Goal: Task Accomplishment & Management: Complete application form

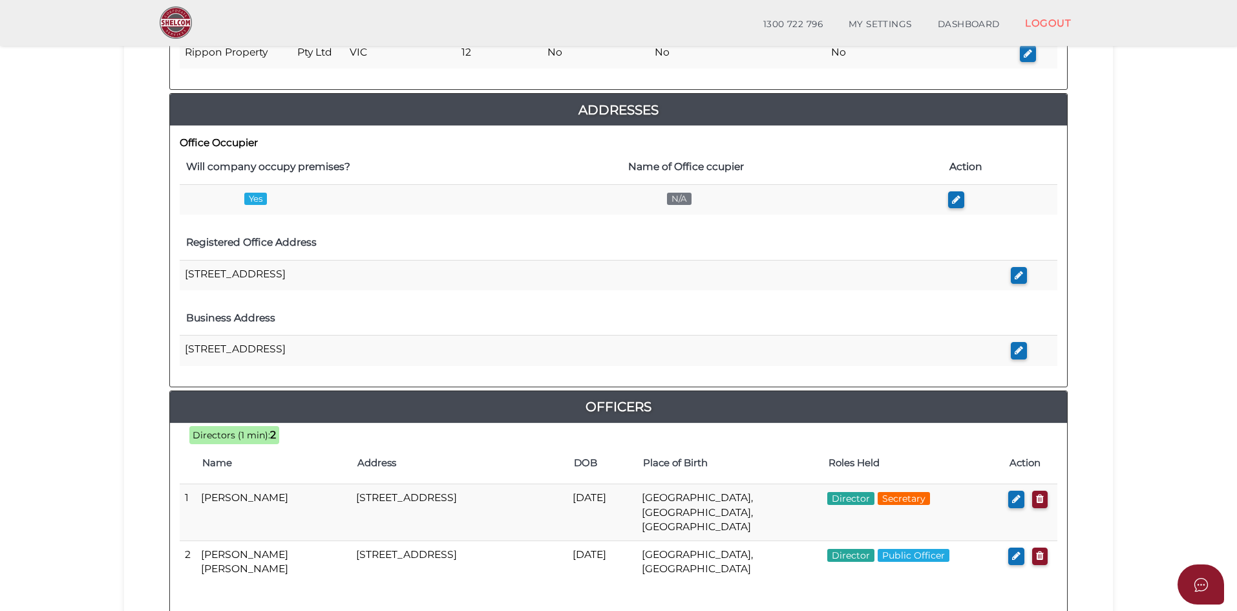
scroll to position [264, 0]
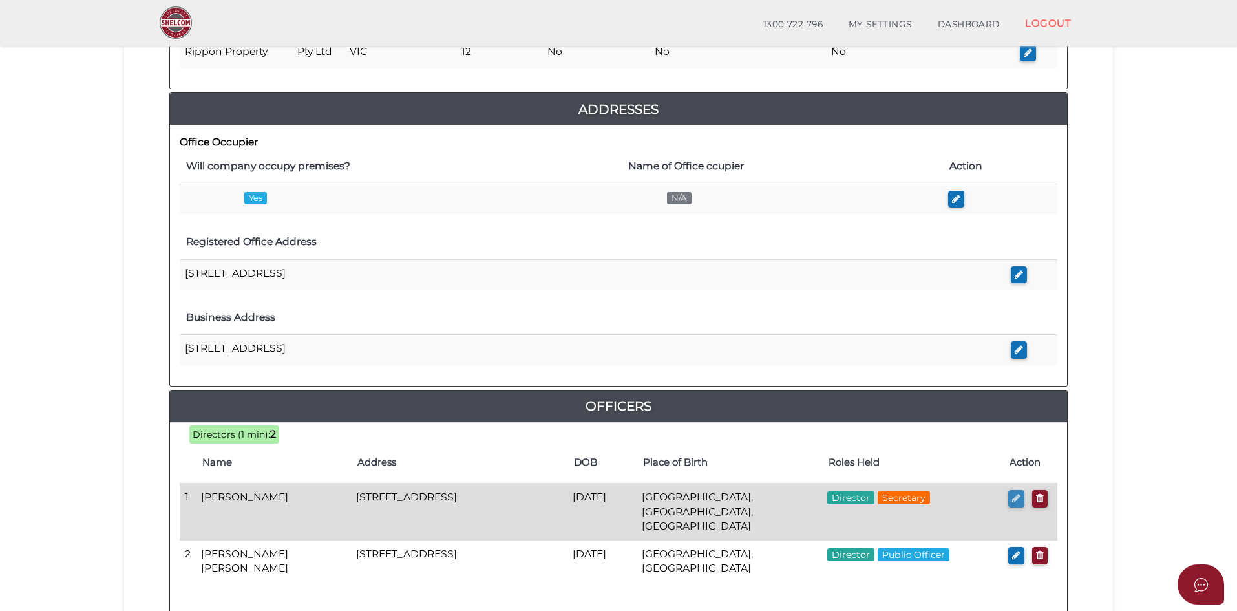
click at [1013, 498] on icon "button" at bounding box center [1016, 498] width 8 height 10
checkbox input "true"
type input "3663706292104"
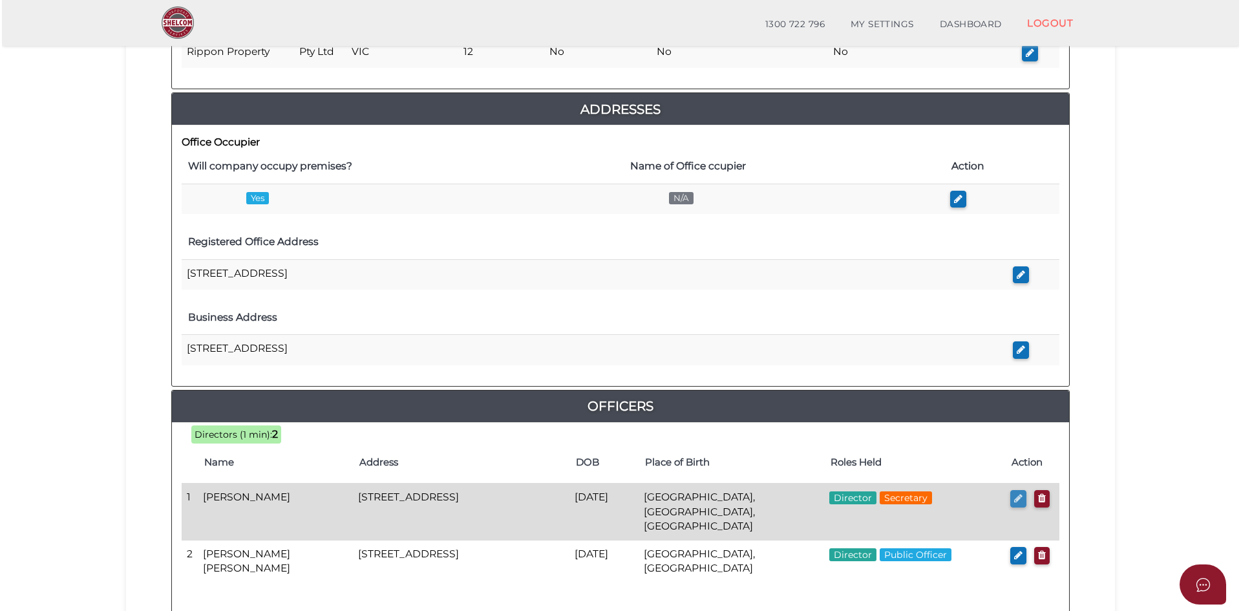
scroll to position [0, 0]
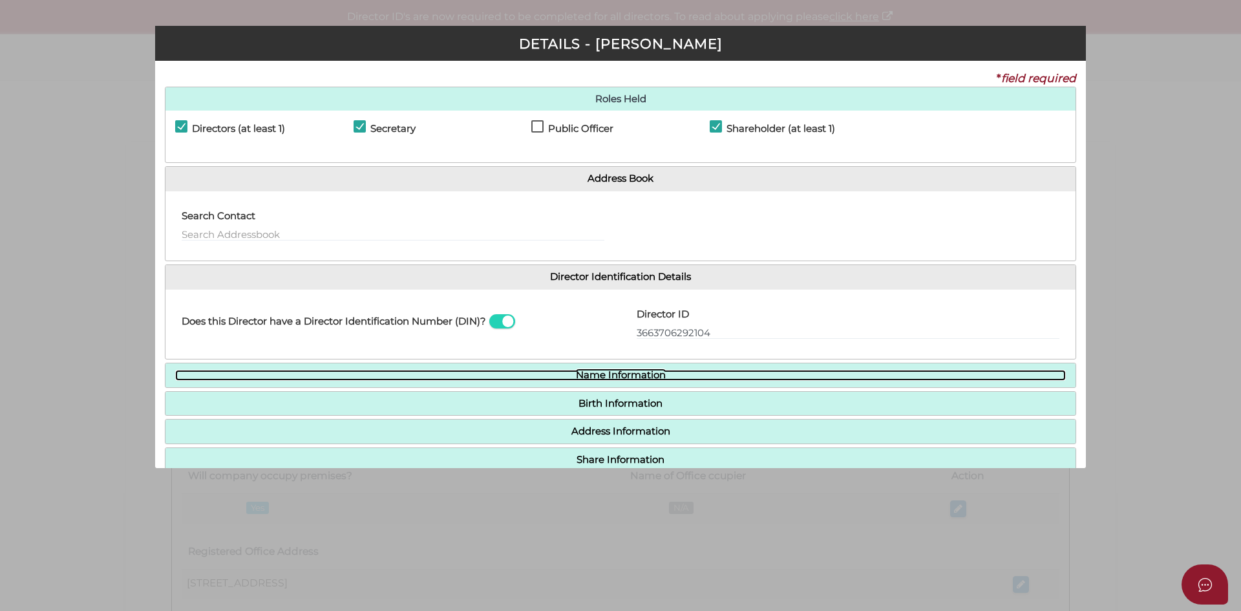
click at [701, 375] on link "Name Information" at bounding box center [620, 375] width 891 height 11
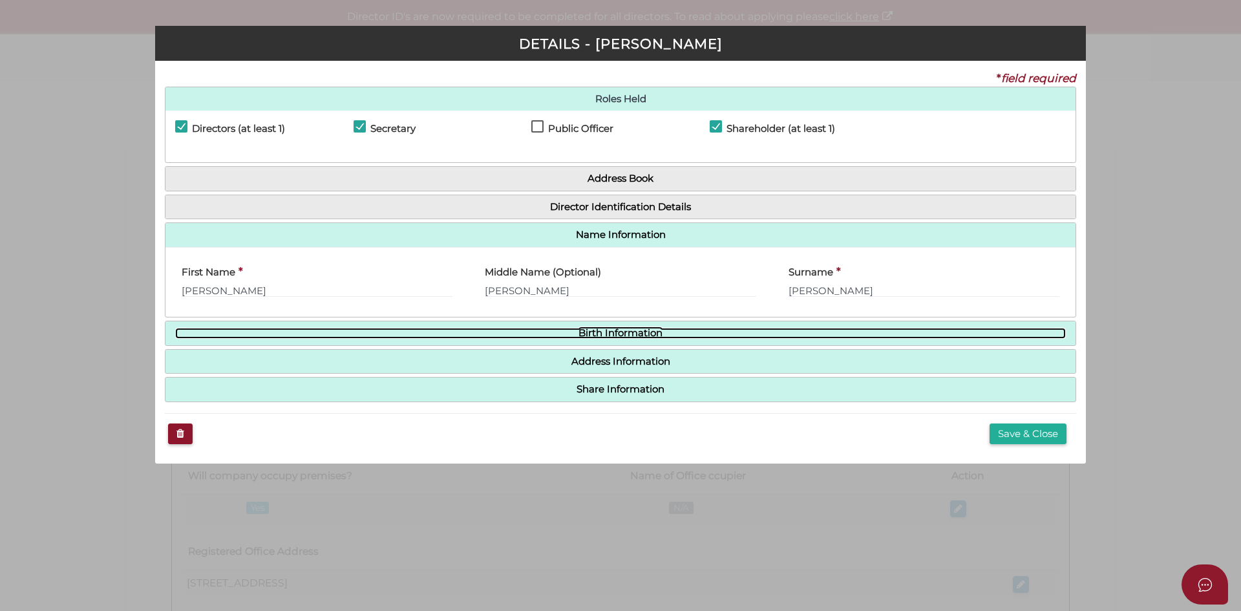
click at [677, 332] on link "Birth Information" at bounding box center [620, 333] width 891 height 11
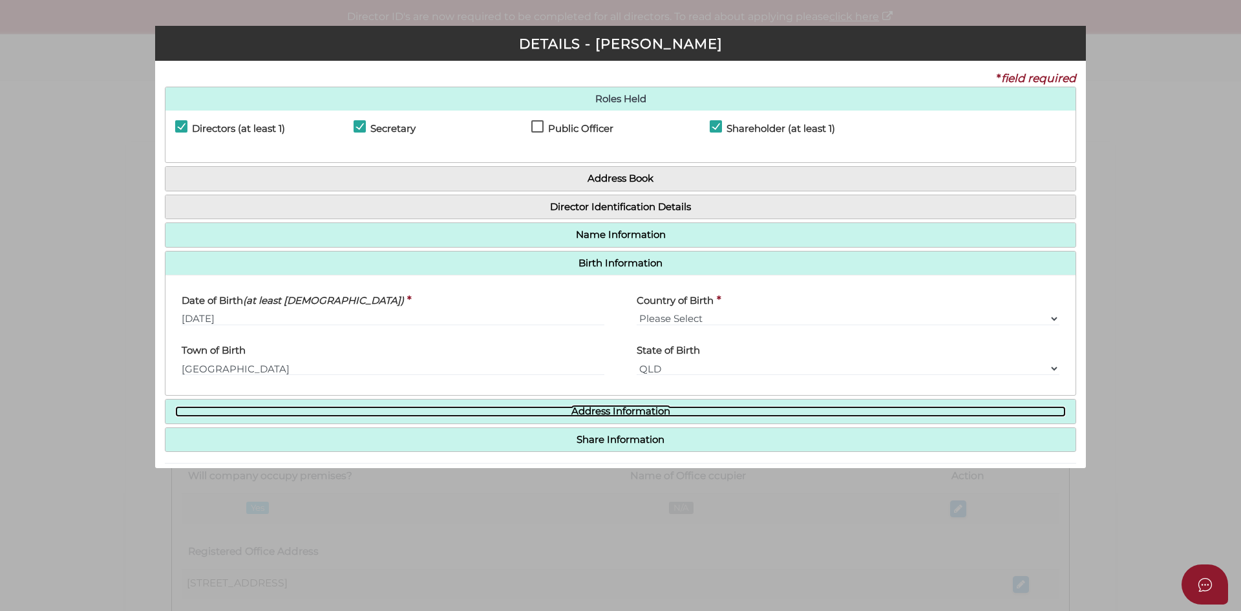
click at [668, 408] on link "Address Information" at bounding box center [620, 411] width 891 height 11
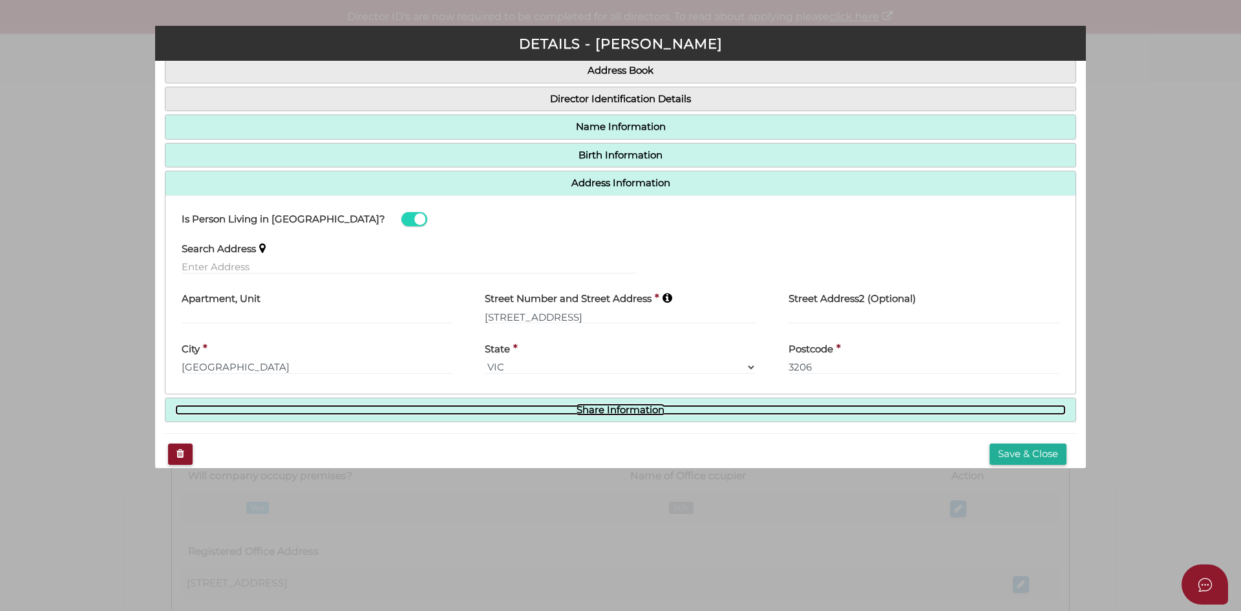
click at [668, 408] on link "Share Information" at bounding box center [620, 410] width 891 height 11
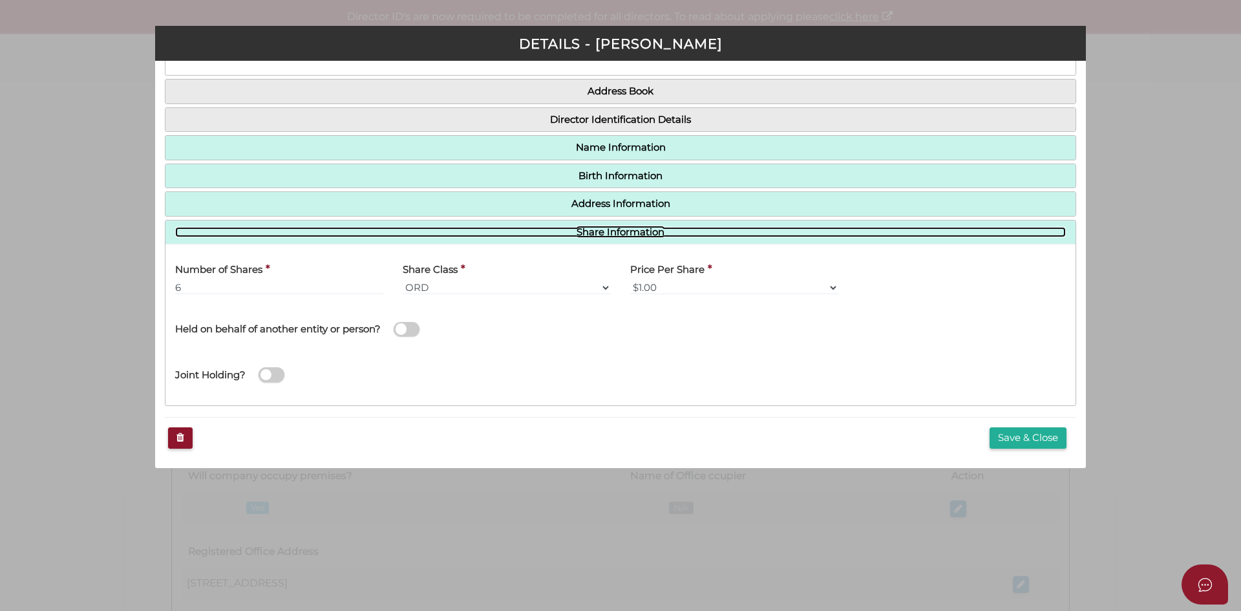
scroll to position [87, 0]
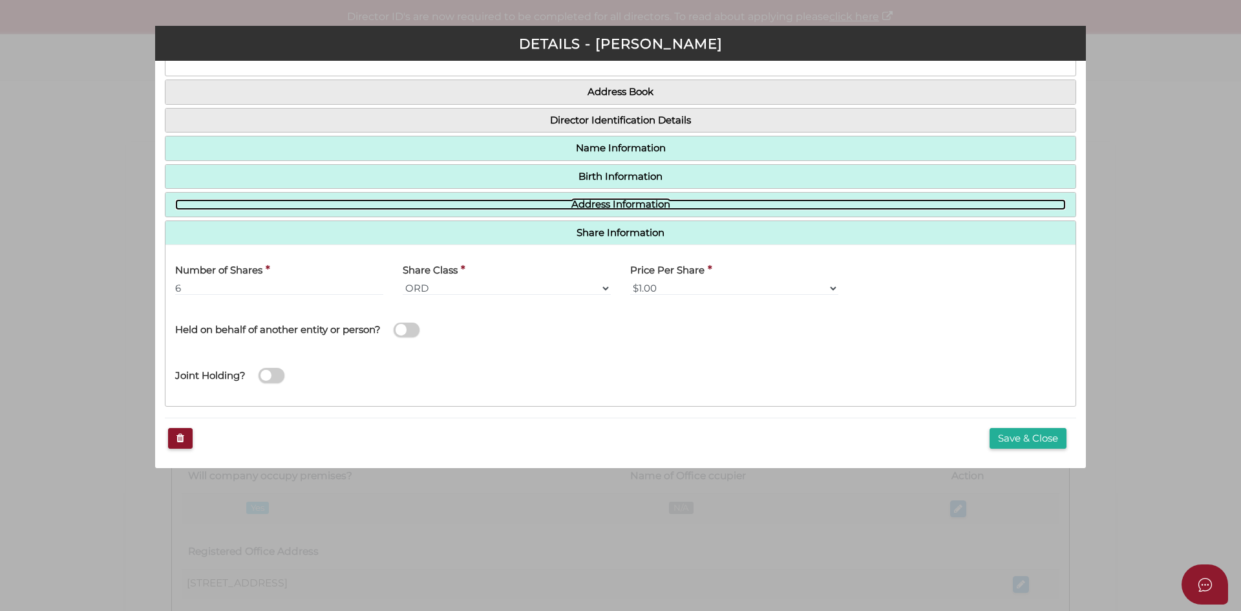
click at [661, 207] on link "Address Information" at bounding box center [620, 204] width 891 height 11
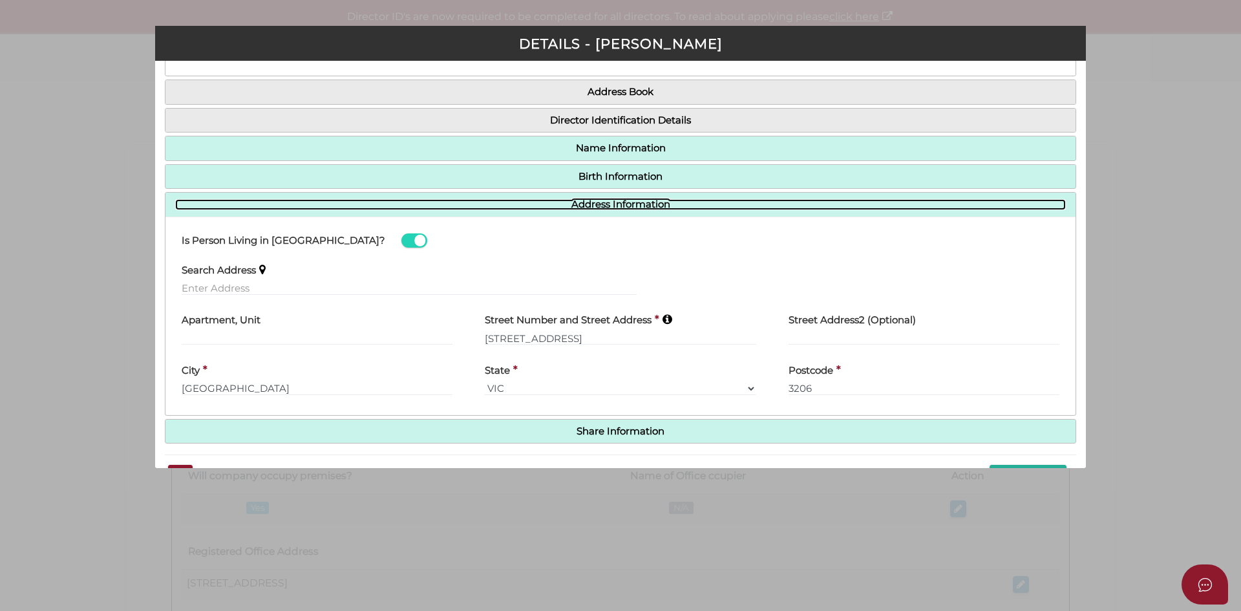
scroll to position [124, 0]
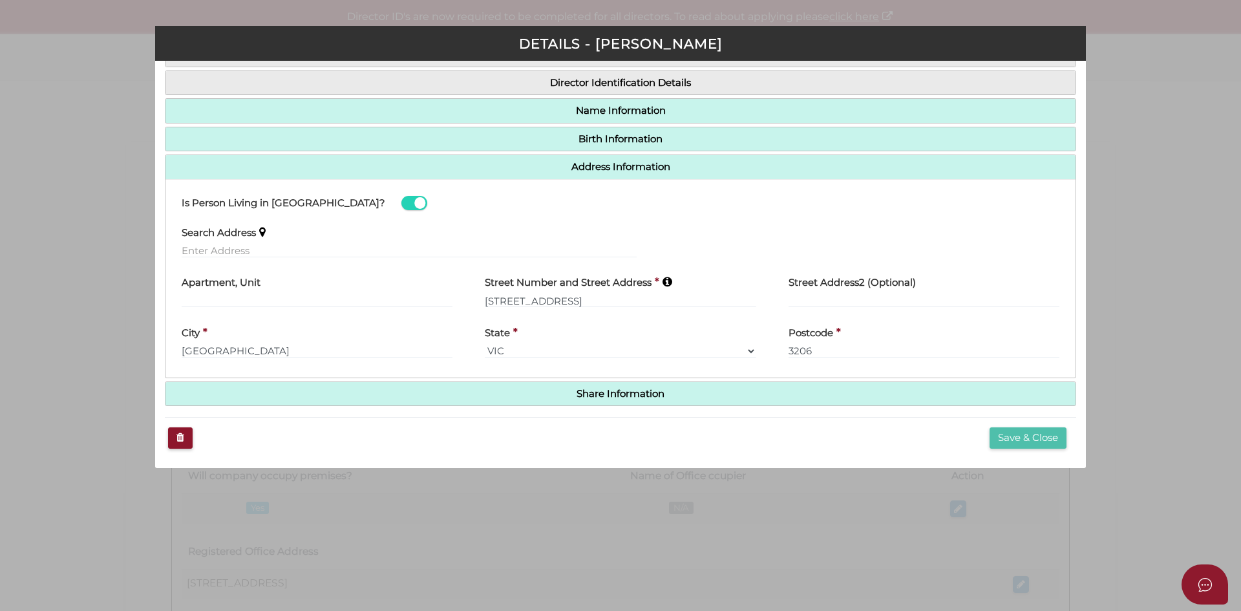
click at [1033, 437] on button "Save & Close" at bounding box center [1027, 437] width 77 height 21
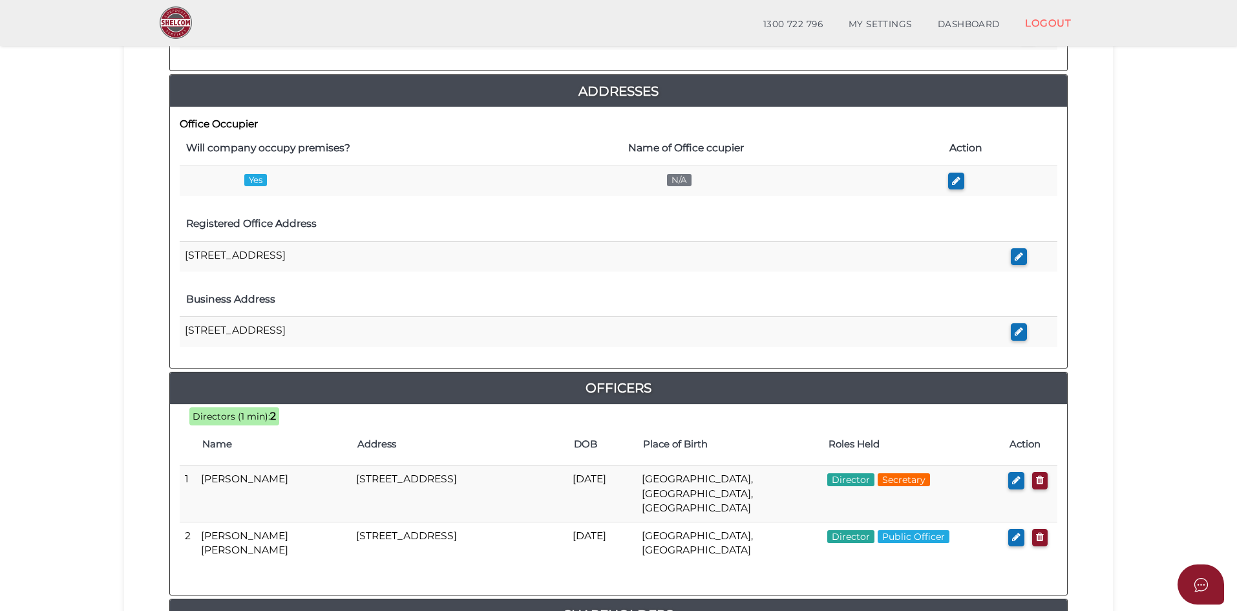
scroll to position [282, 0]
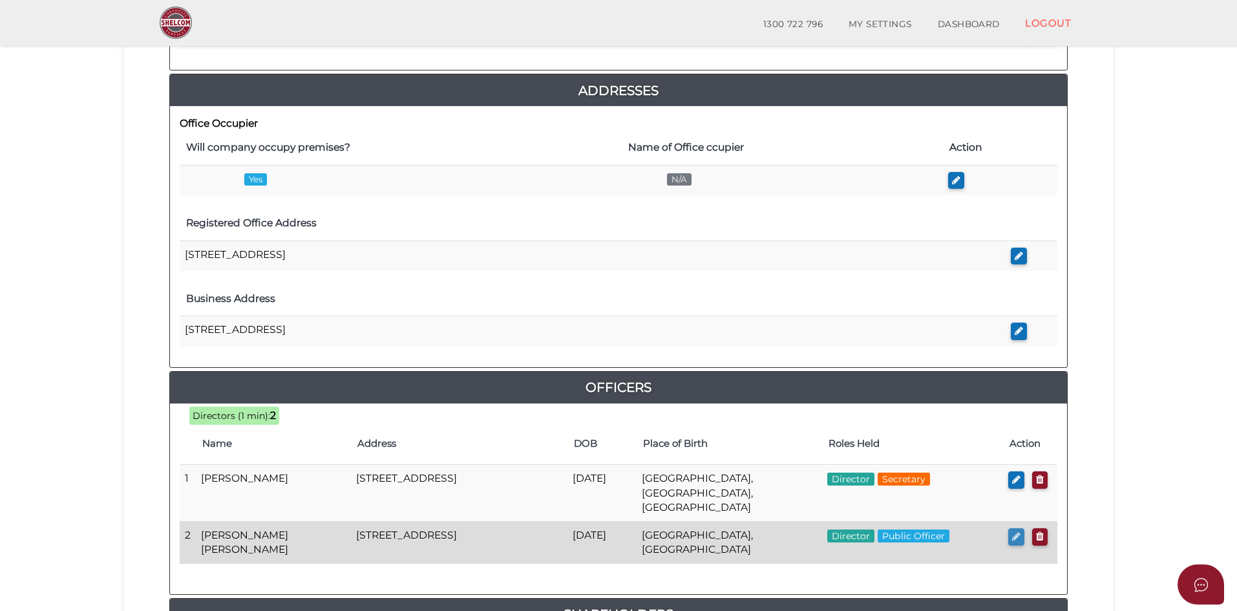
click at [1014, 531] on icon "button" at bounding box center [1016, 536] width 8 height 10
checkbox input "true"
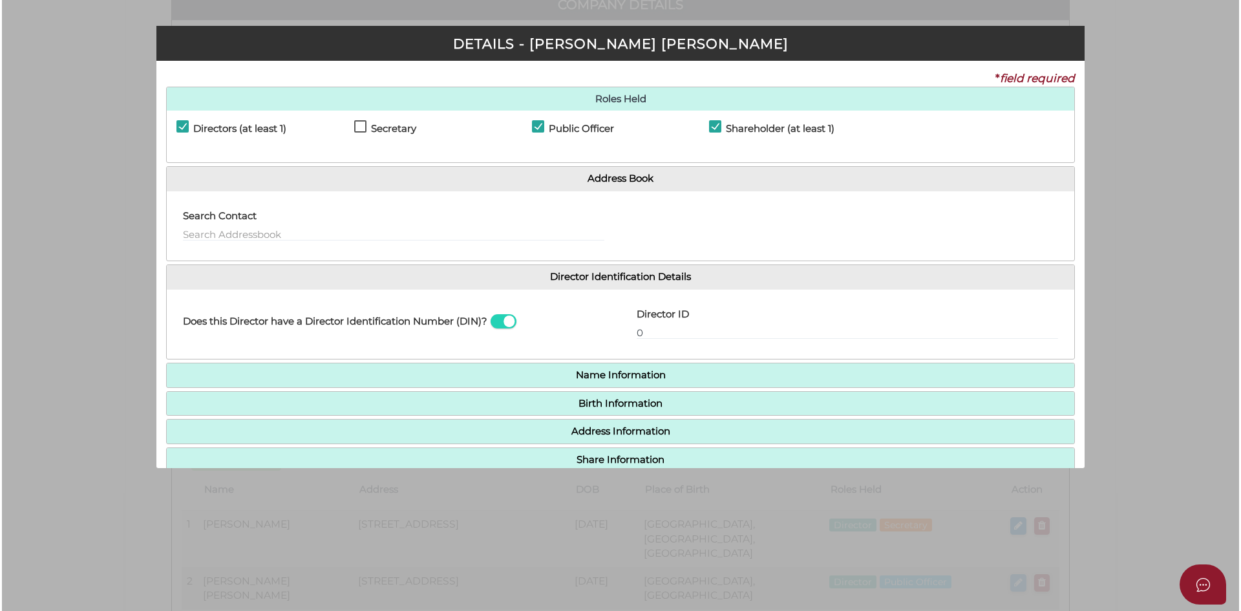
scroll to position [0, 0]
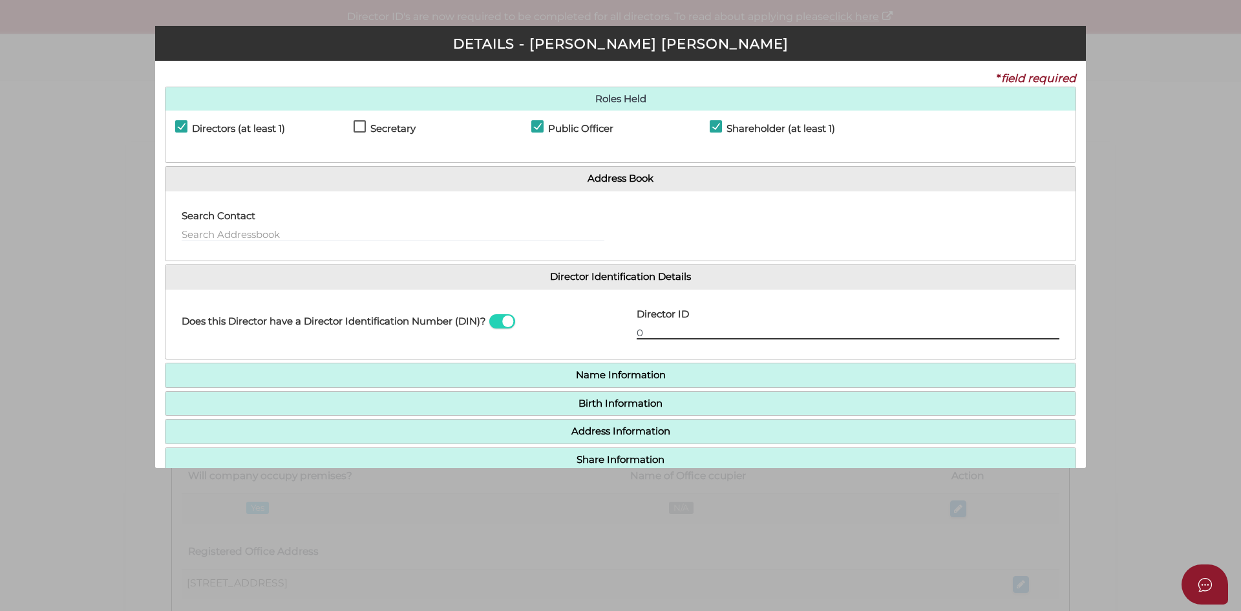
click at [653, 332] on input "0" at bounding box center [848, 332] width 423 height 14
click at [651, 330] on input "0" at bounding box center [848, 332] width 423 height 14
type input "036242024088613"
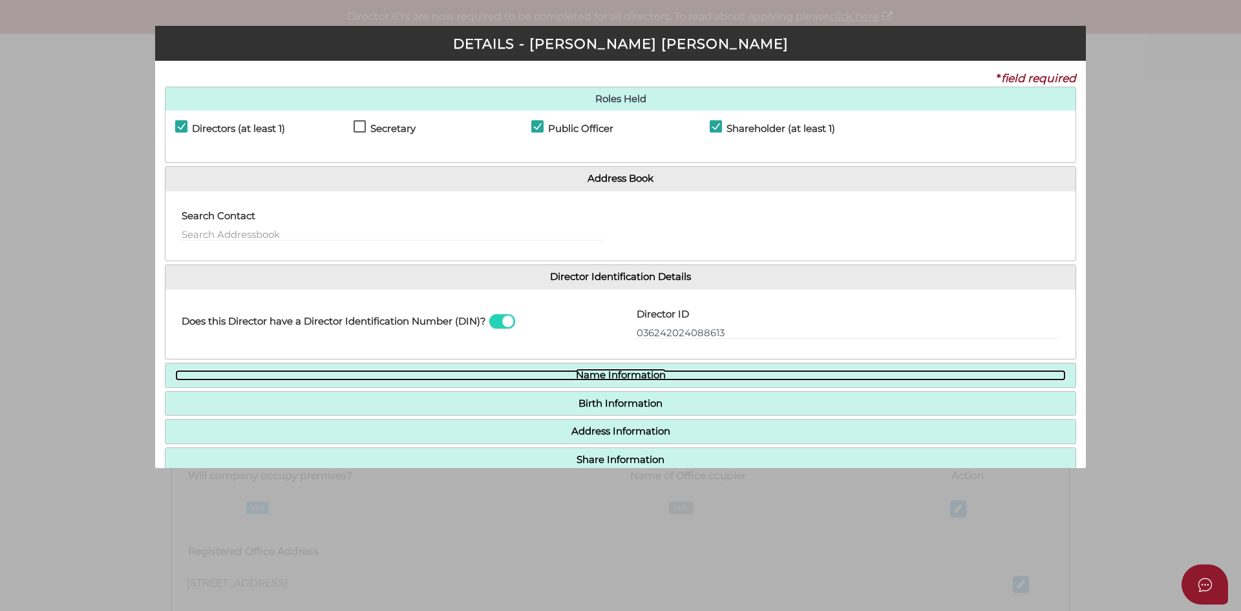
click at [660, 373] on link "Name Information" at bounding box center [620, 375] width 891 height 11
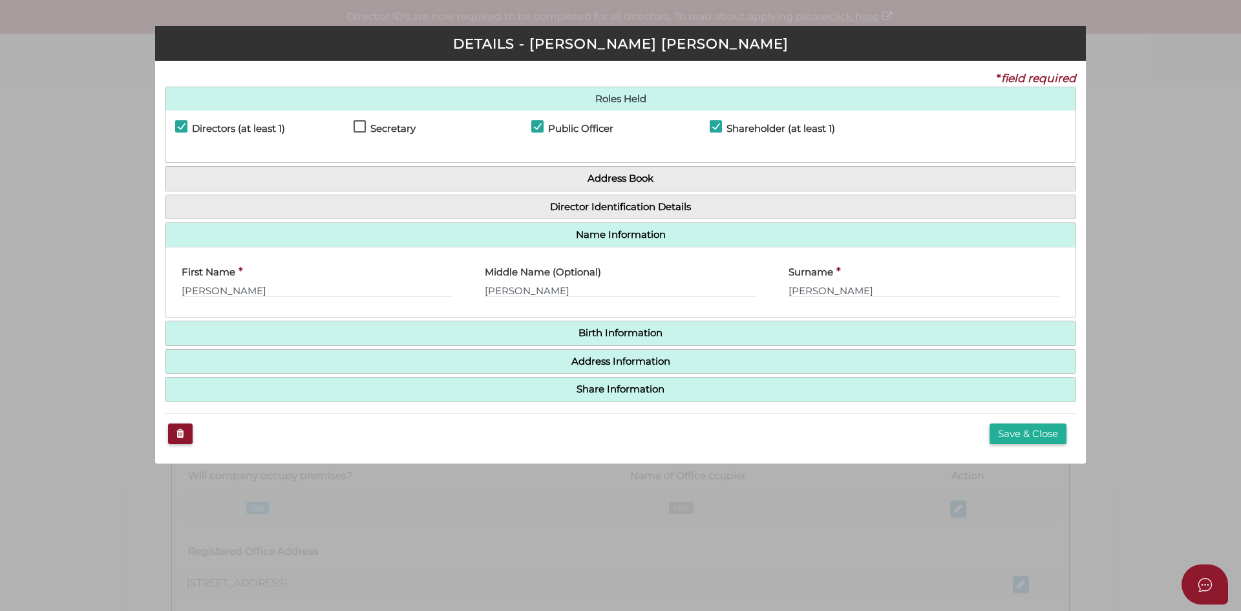
click at [680, 340] on h4 "Birth Information" at bounding box center [620, 333] width 910 height 24
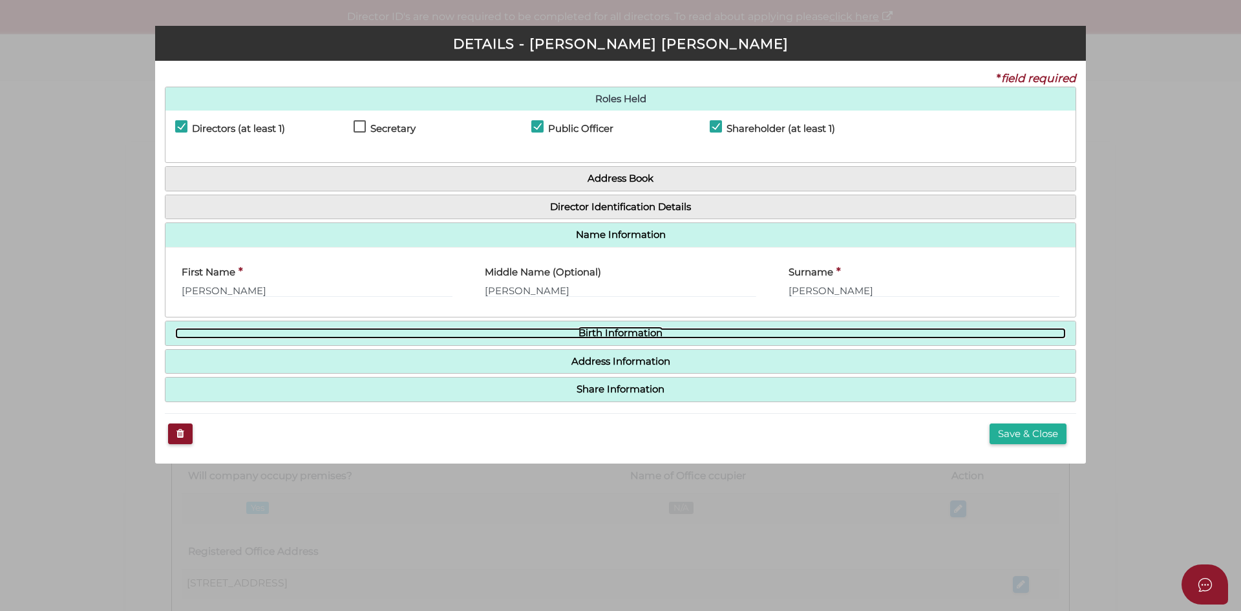
click at [666, 335] on link "Birth Information" at bounding box center [620, 333] width 891 height 11
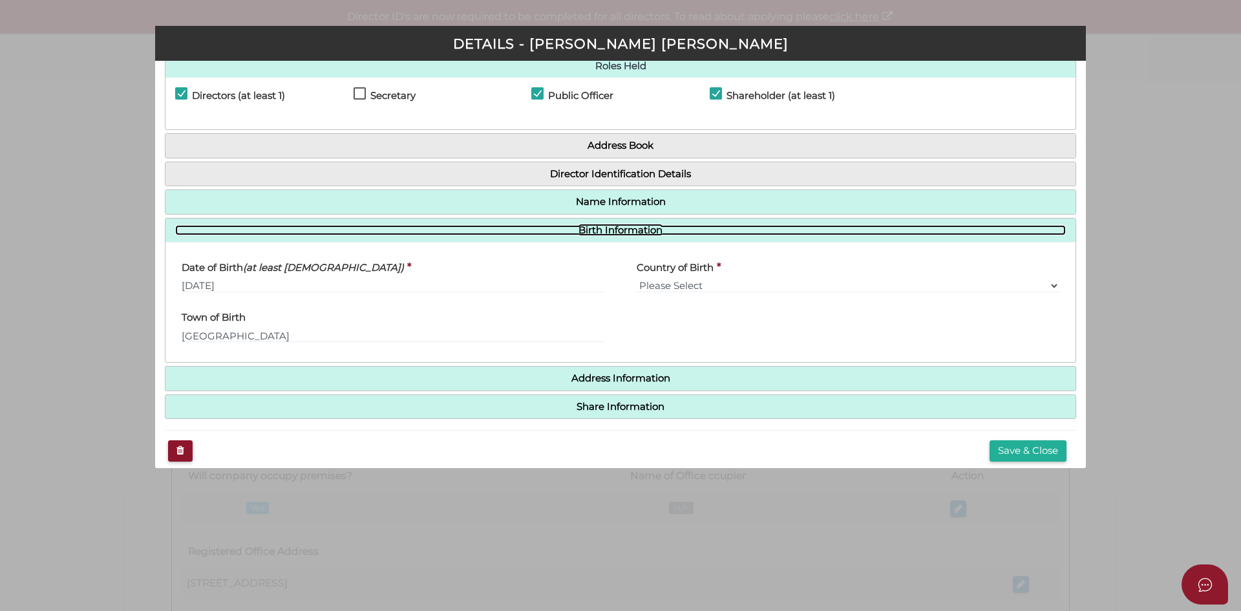
scroll to position [34, 0]
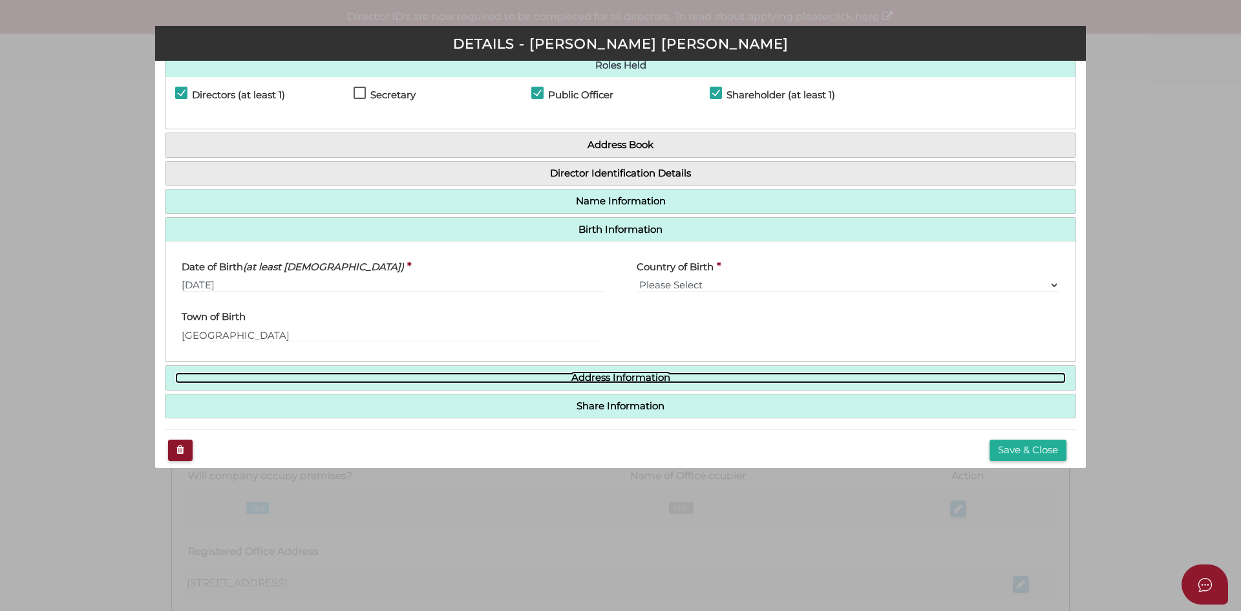
click at [626, 381] on link "Address Information" at bounding box center [620, 377] width 891 height 11
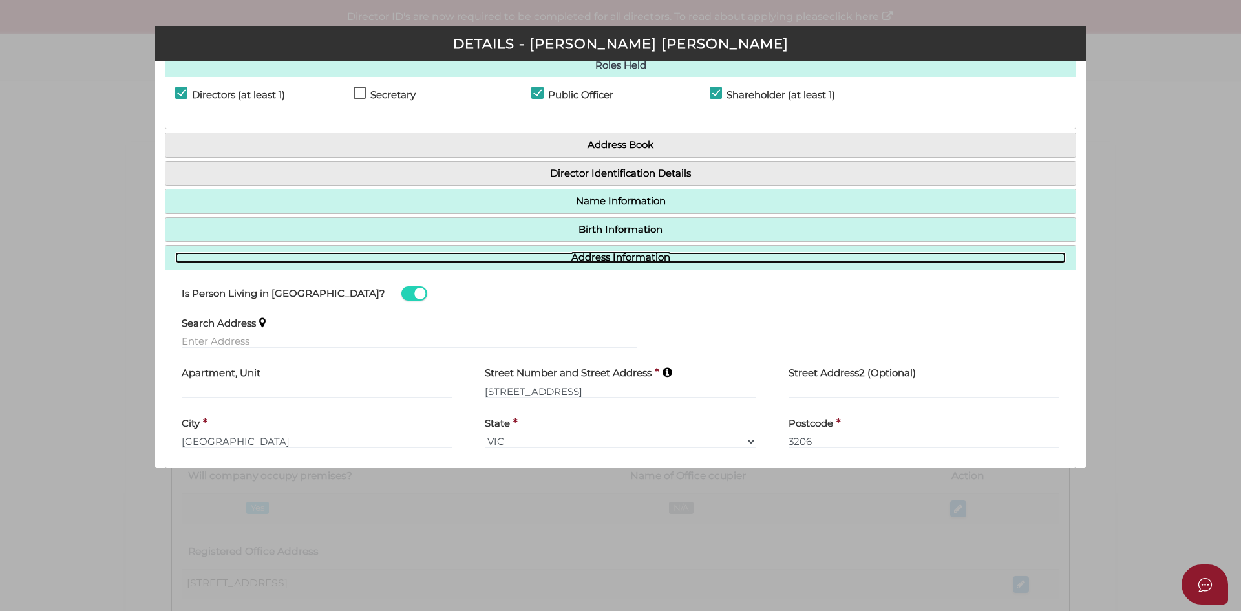
scroll to position [124, 0]
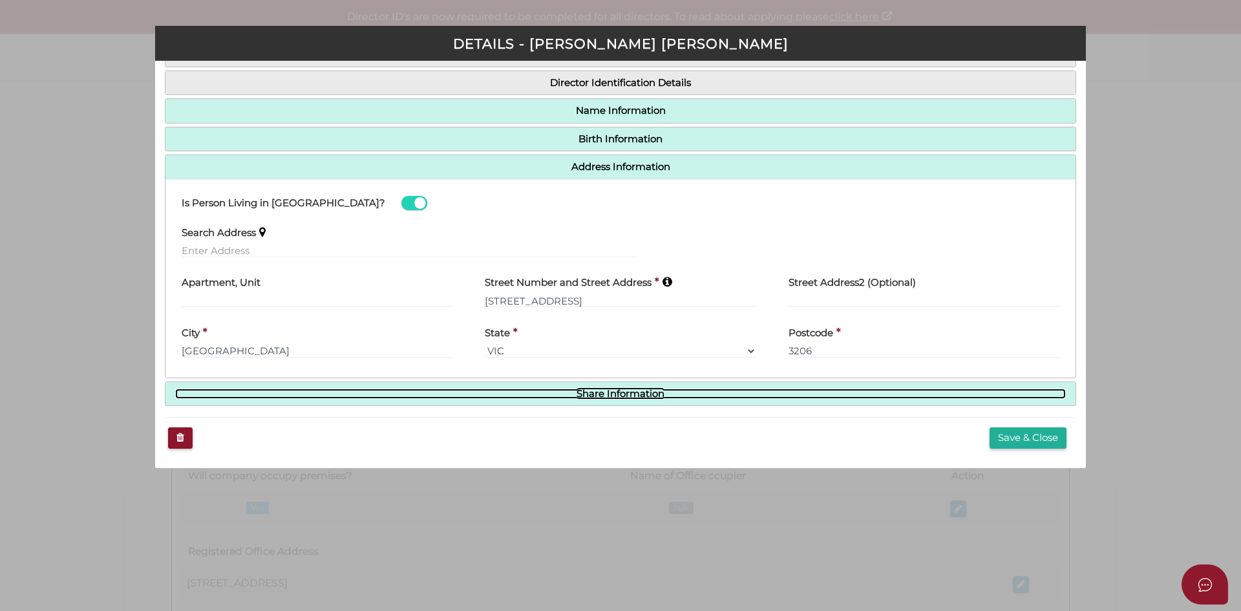
click at [629, 392] on link "Share Information" at bounding box center [620, 393] width 891 height 11
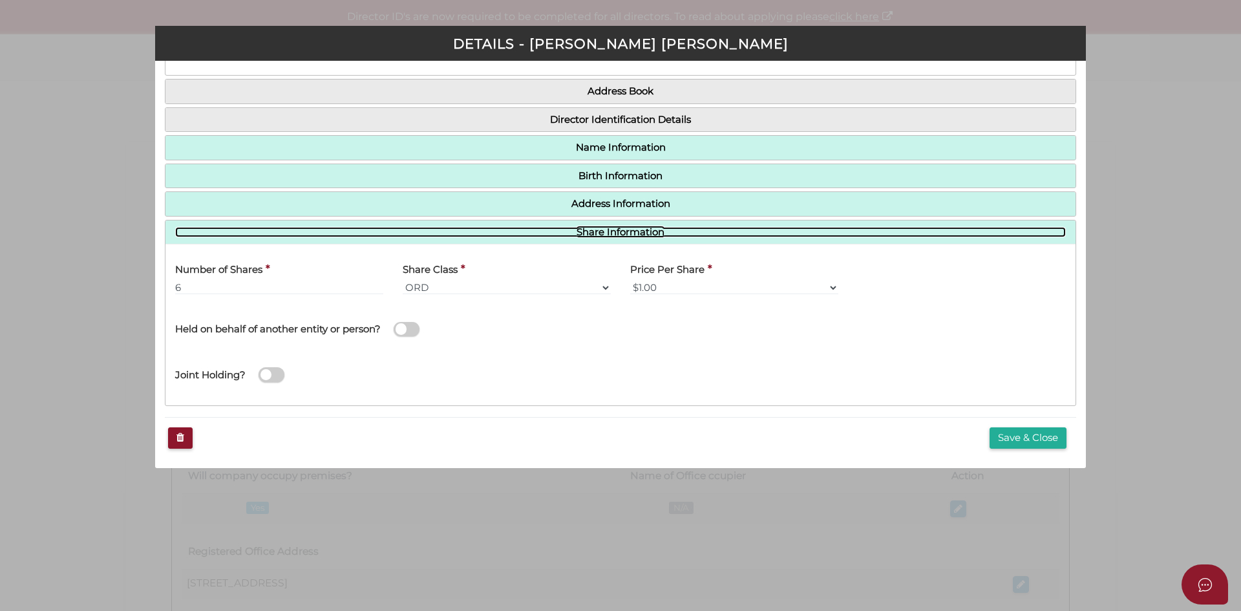
scroll to position [87, 0]
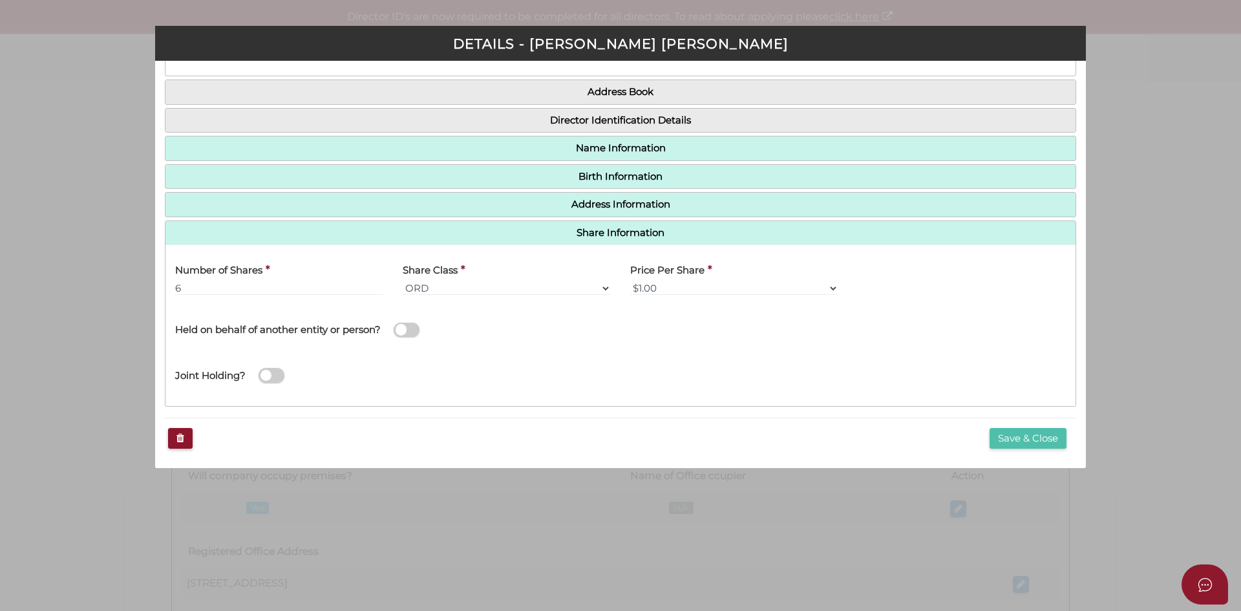
click at [1004, 430] on button "Save & Close" at bounding box center [1027, 438] width 77 height 21
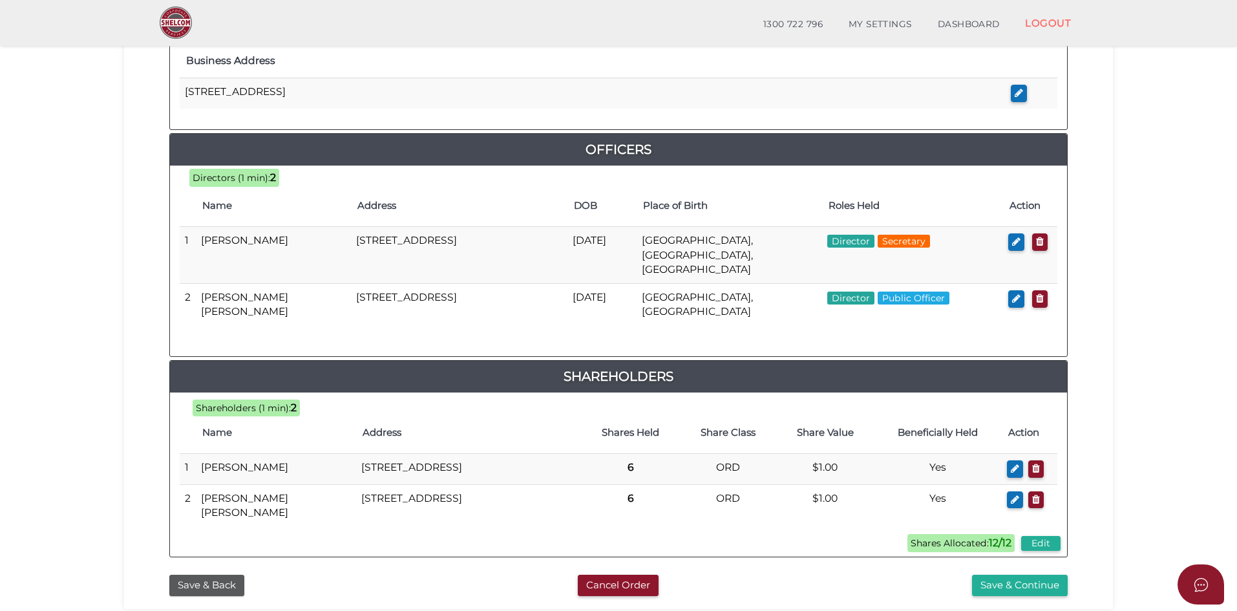
scroll to position [618, 0]
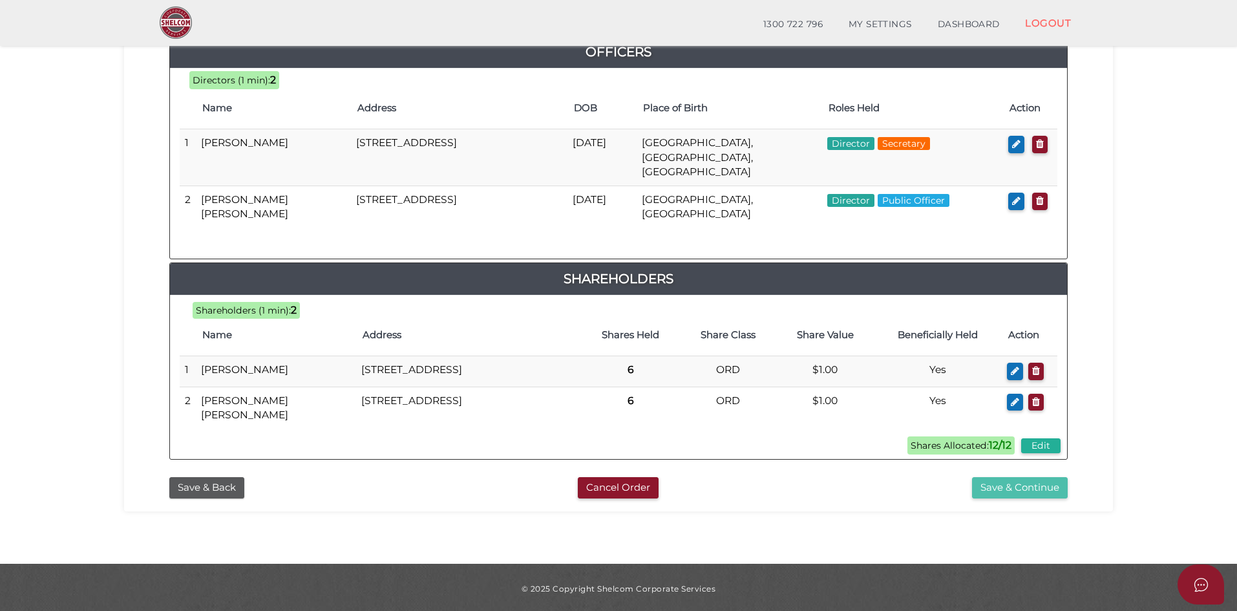
click at [1001, 489] on button "Save & Continue" at bounding box center [1020, 487] width 96 height 21
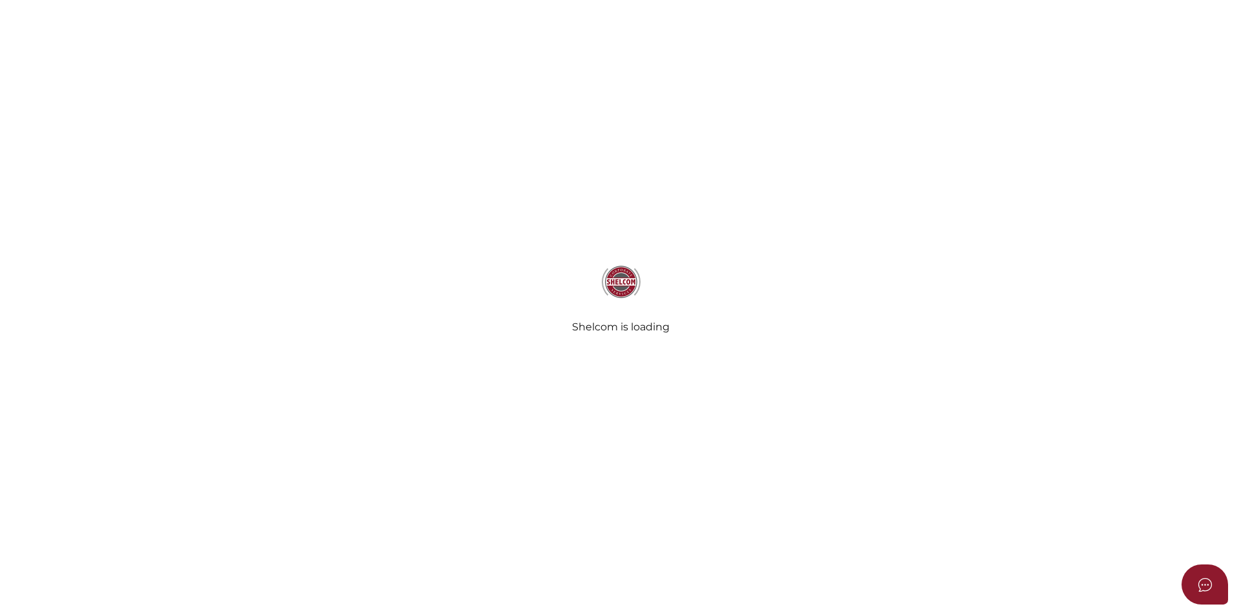
select select "Comb Binding"
select select "No"
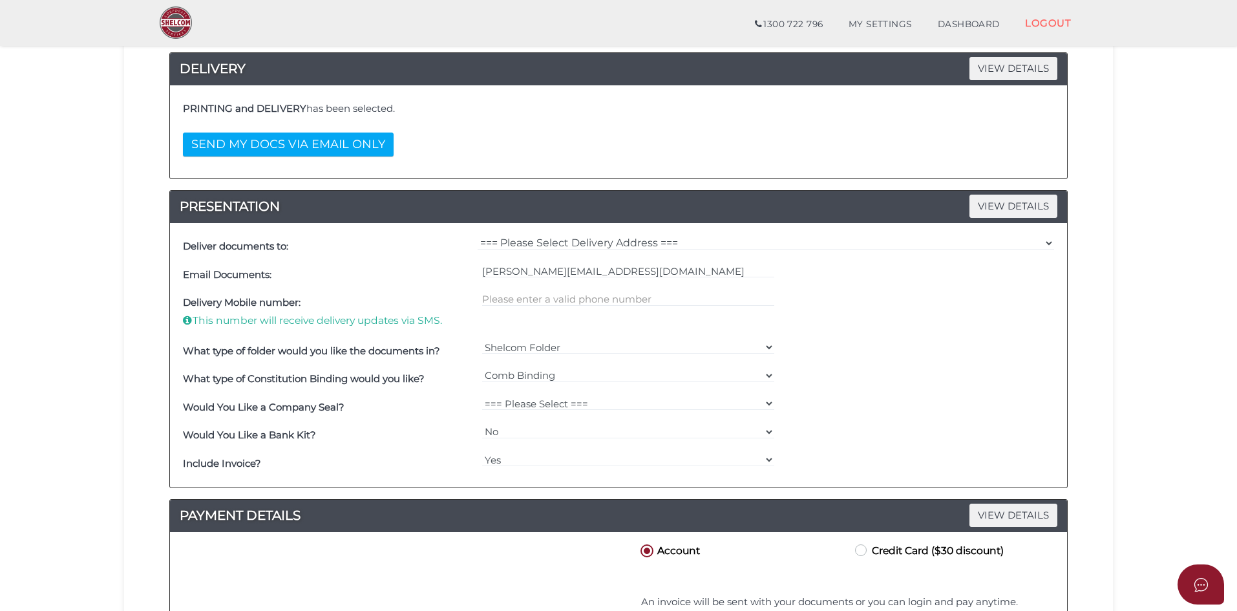
scroll to position [221, 0]
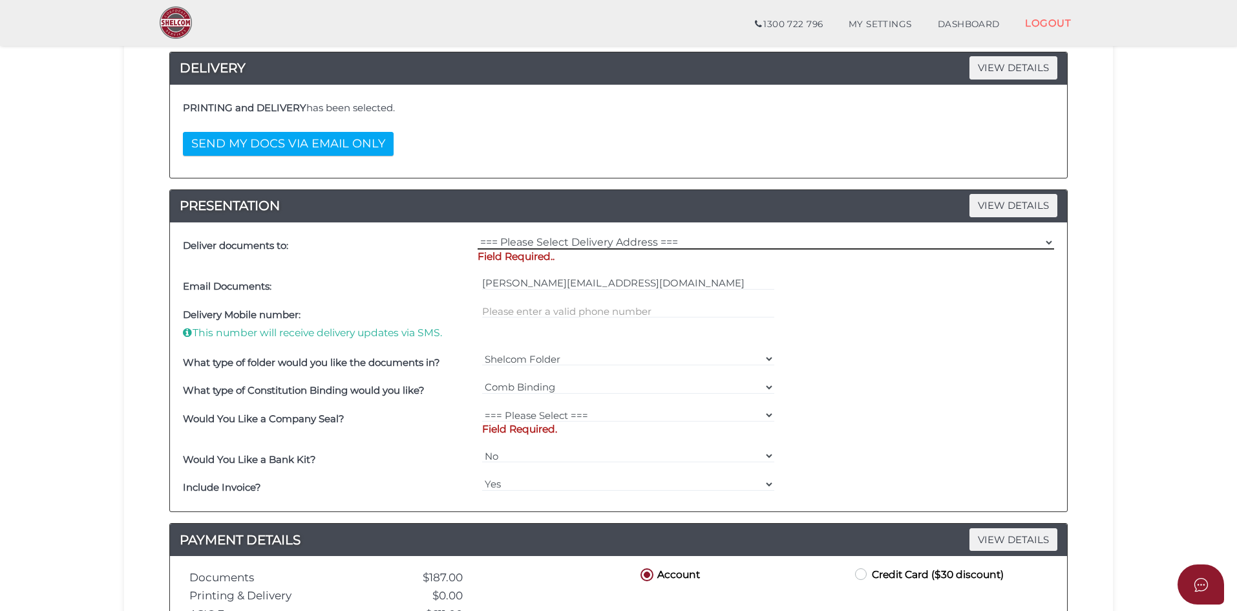
click at [555, 241] on select "=== Please Select Delivery Address === (User Address - Rex Jelbart) 1 4 Riversi…" at bounding box center [766, 242] width 576 height 14
select select "0"
click at [478, 235] on select "=== Please Select Delivery Address === (User Address - Rex Jelbart) 1 4 Riversi…" at bounding box center [766, 242] width 576 height 14
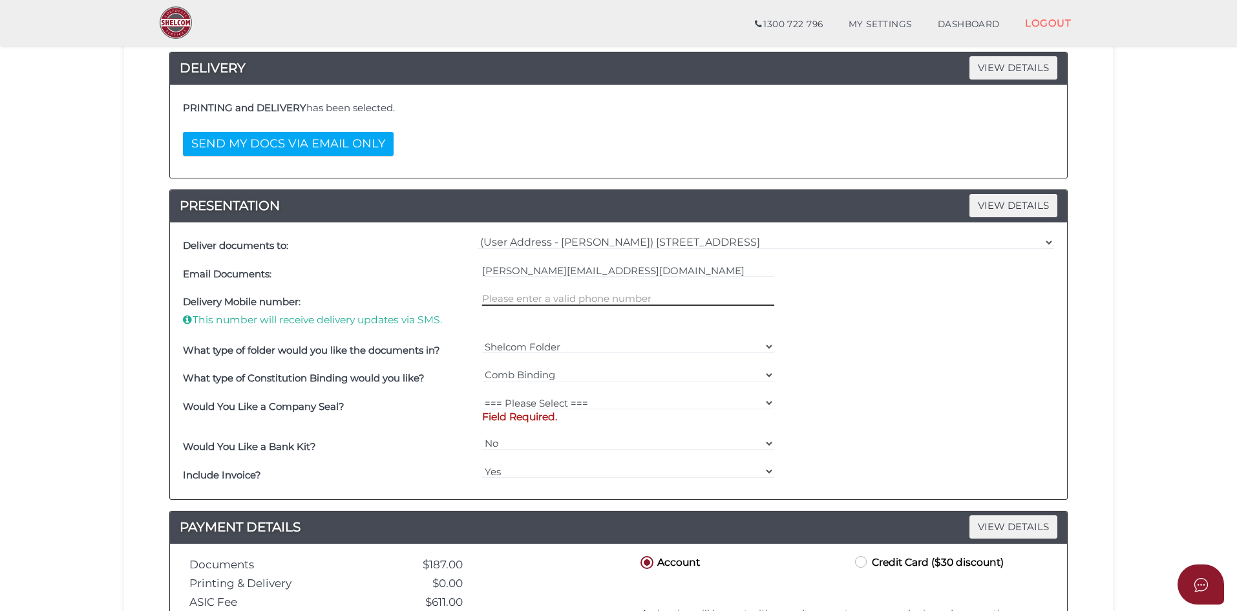
click at [510, 294] on input "text" at bounding box center [628, 298] width 293 height 14
type input "0390976000"
click at [539, 405] on select "=== Please Select === Fold Seal $50 No Seal" at bounding box center [628, 403] width 293 height 14
select select "0"
click at [482, 396] on select "=== Please Select === Fold Seal $50 No Seal" at bounding box center [628, 403] width 293 height 14
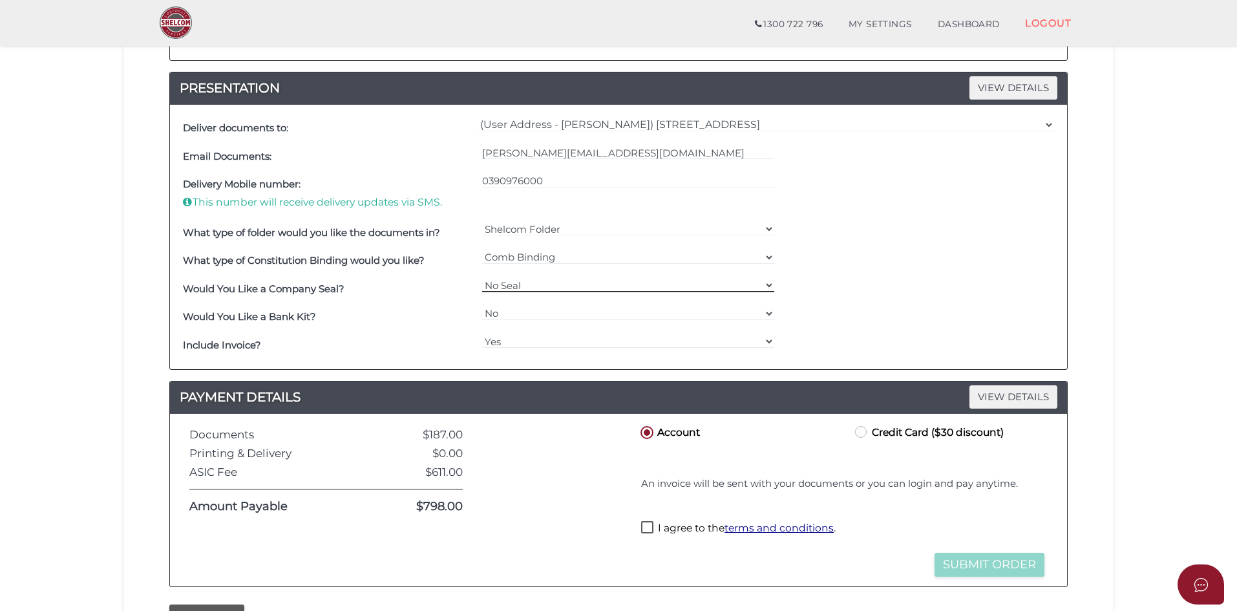
scroll to position [339, 0]
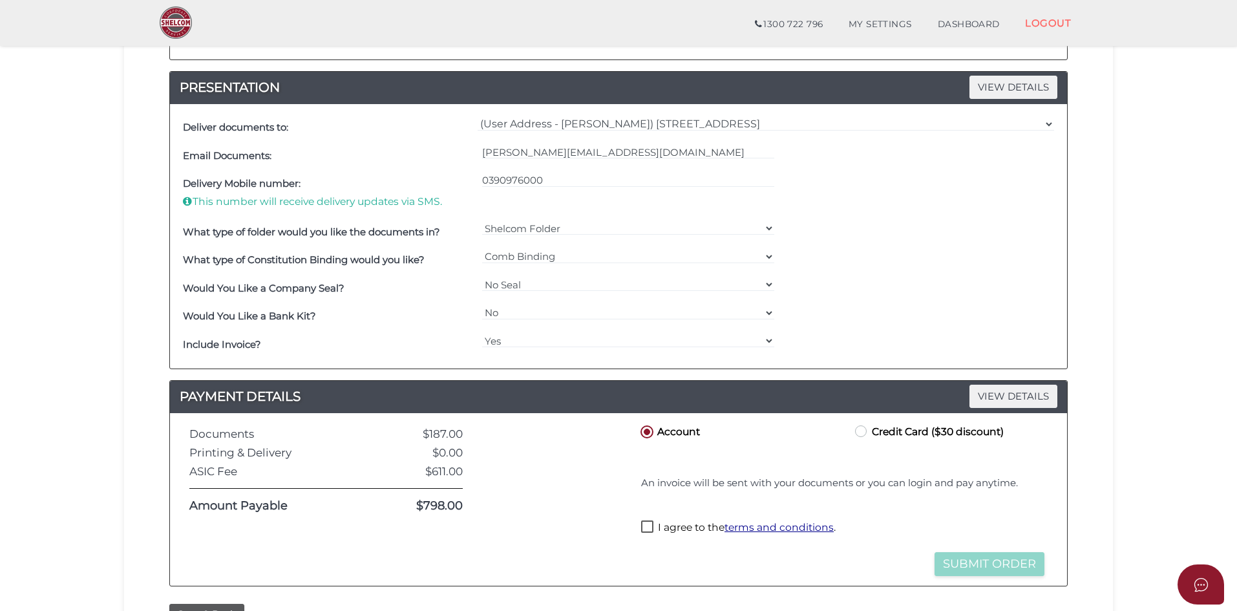
click at [647, 525] on label "I agree to the terms and conditions ." at bounding box center [738, 528] width 195 height 16
checkbox input "true"
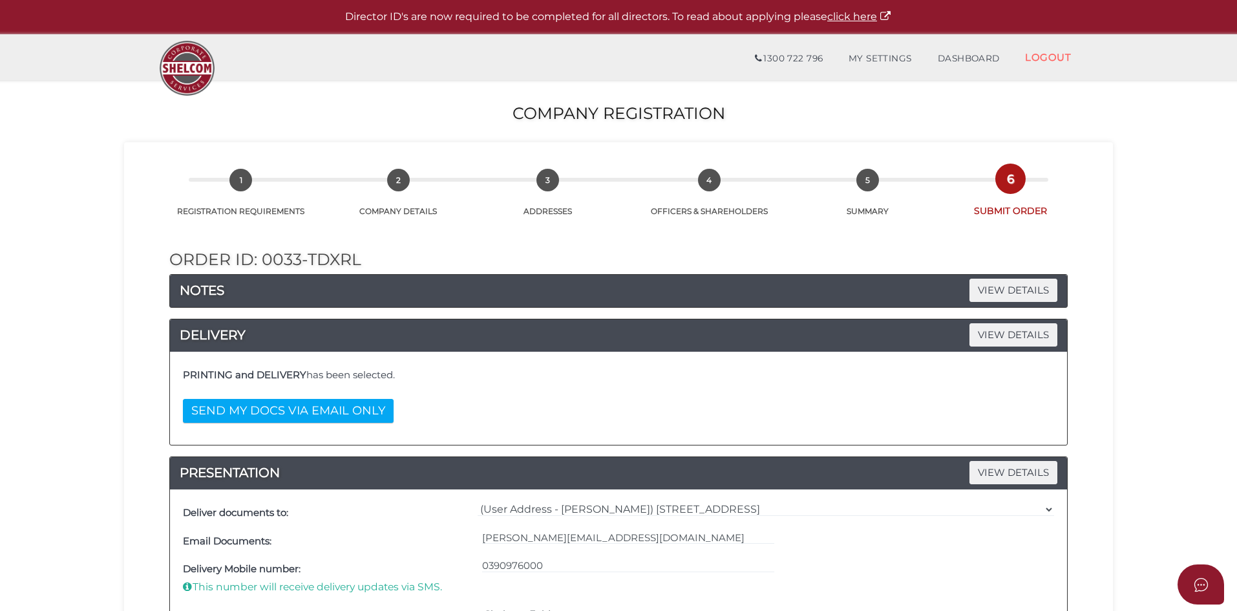
scroll to position [469, 0]
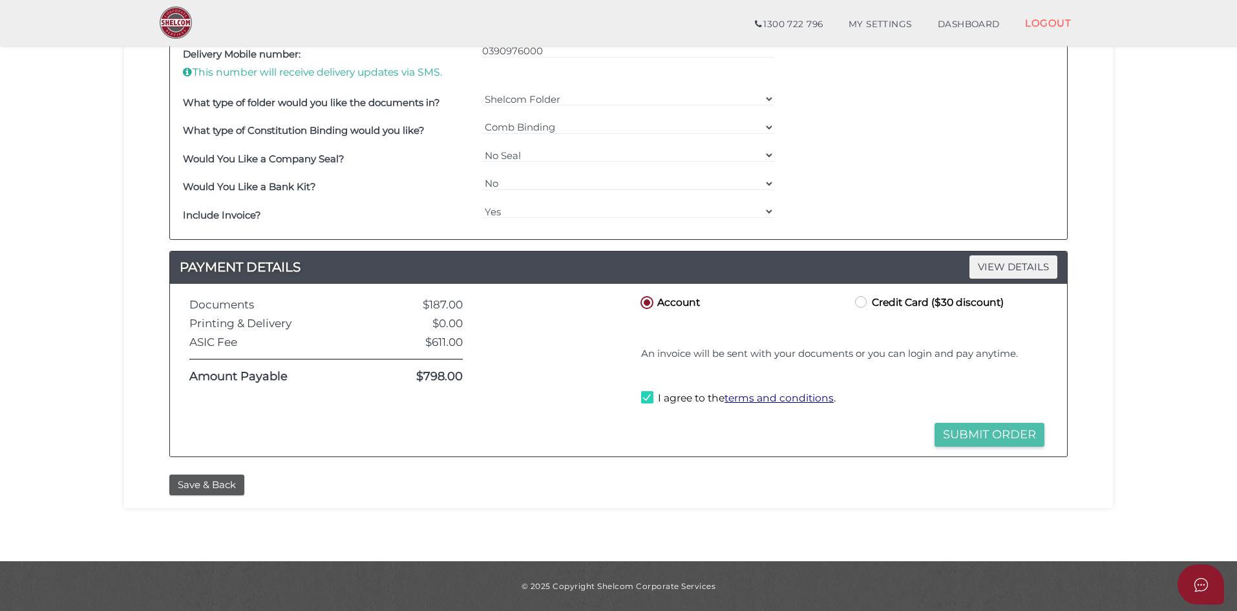
click at [955, 430] on button "Submit Order" at bounding box center [990, 435] width 110 height 24
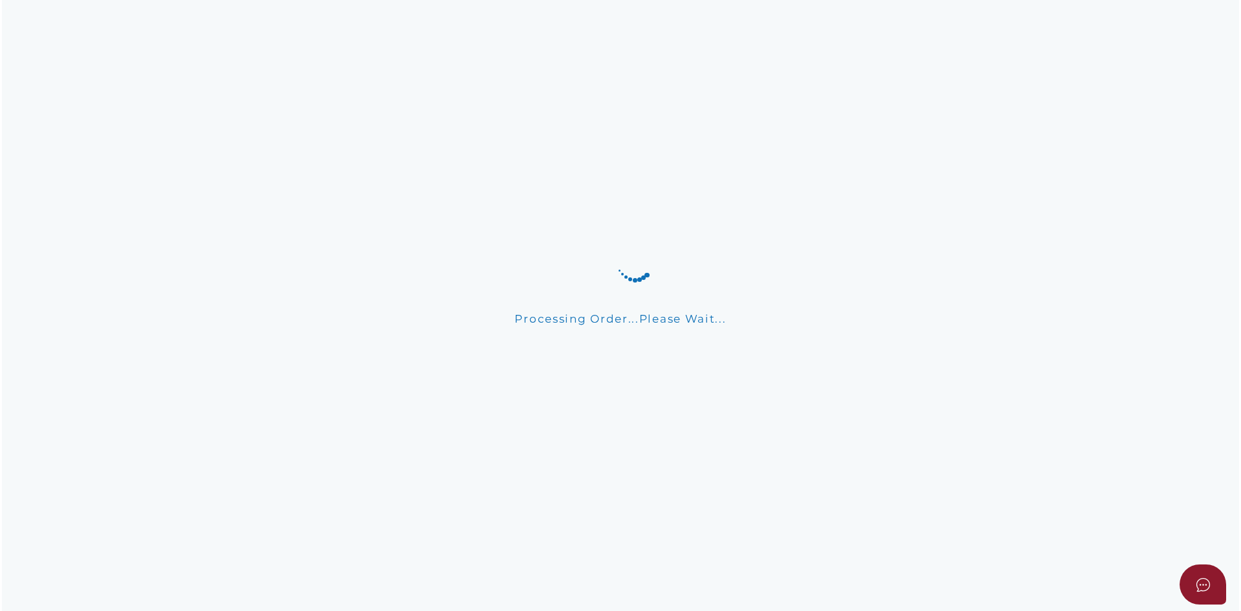
scroll to position [0, 0]
